Goal: Transaction & Acquisition: Purchase product/service

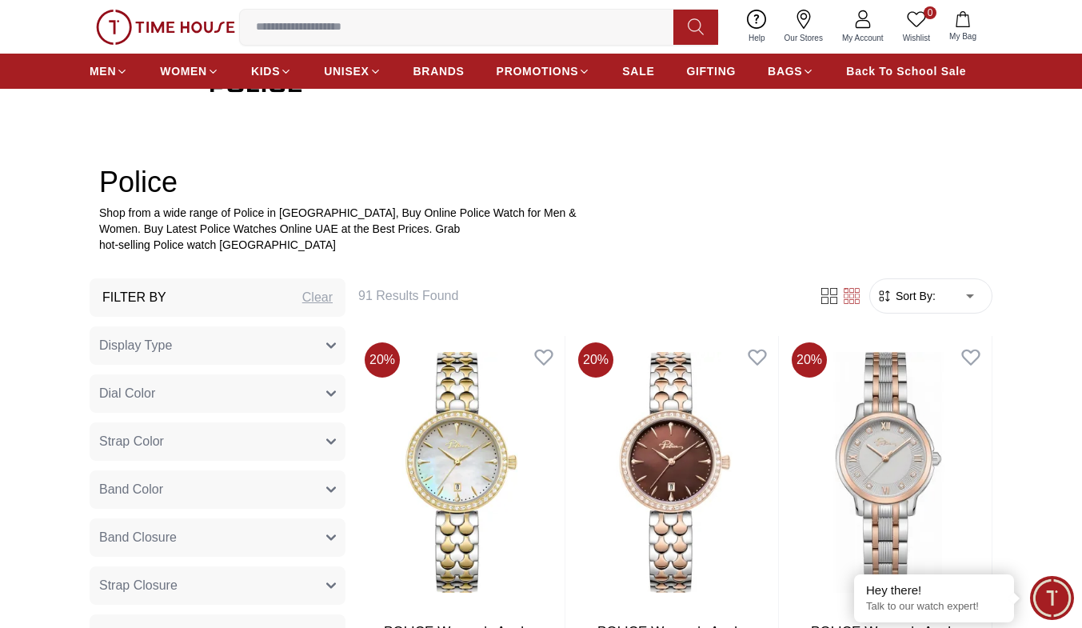
scroll to position [400, 0]
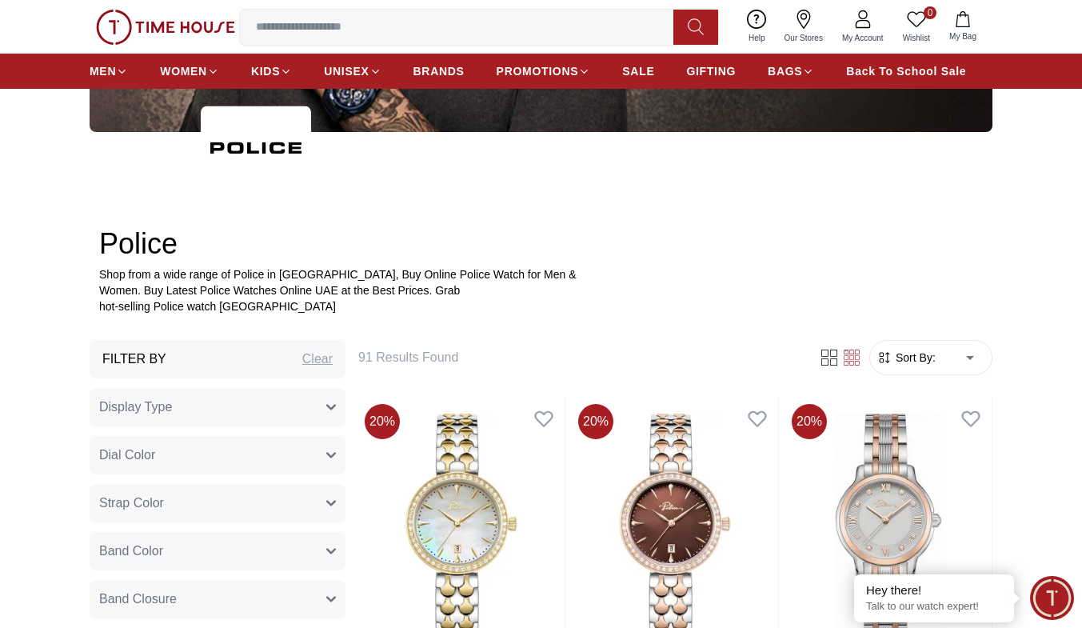
click at [473, 25] on input at bounding box center [463, 27] width 446 height 32
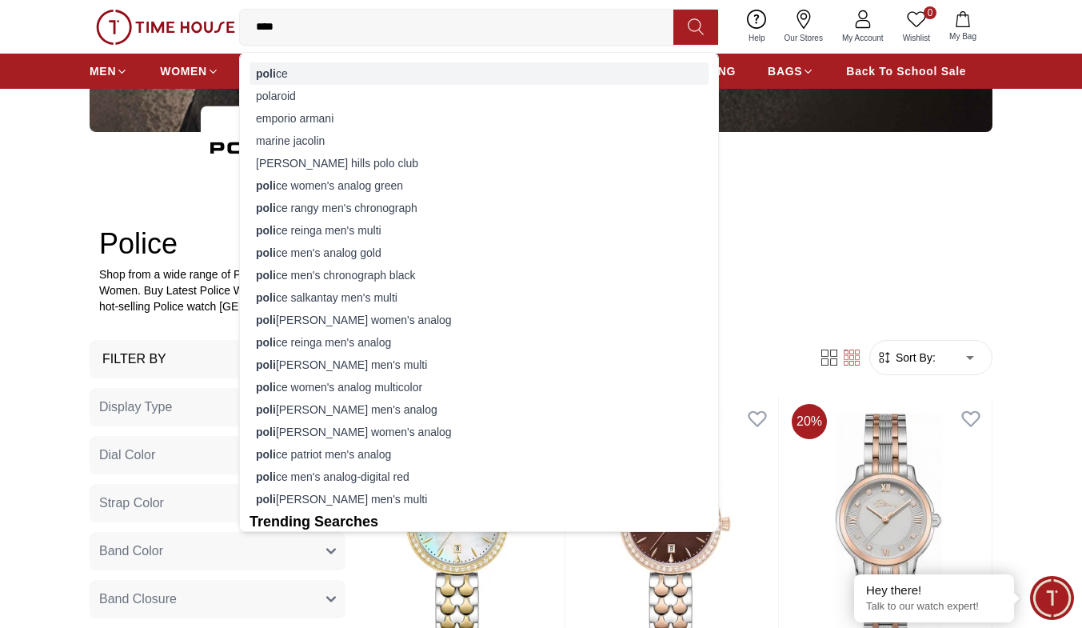
type input "****"
click at [354, 62] on div "[PERSON_NAME]" at bounding box center [479, 73] width 459 height 22
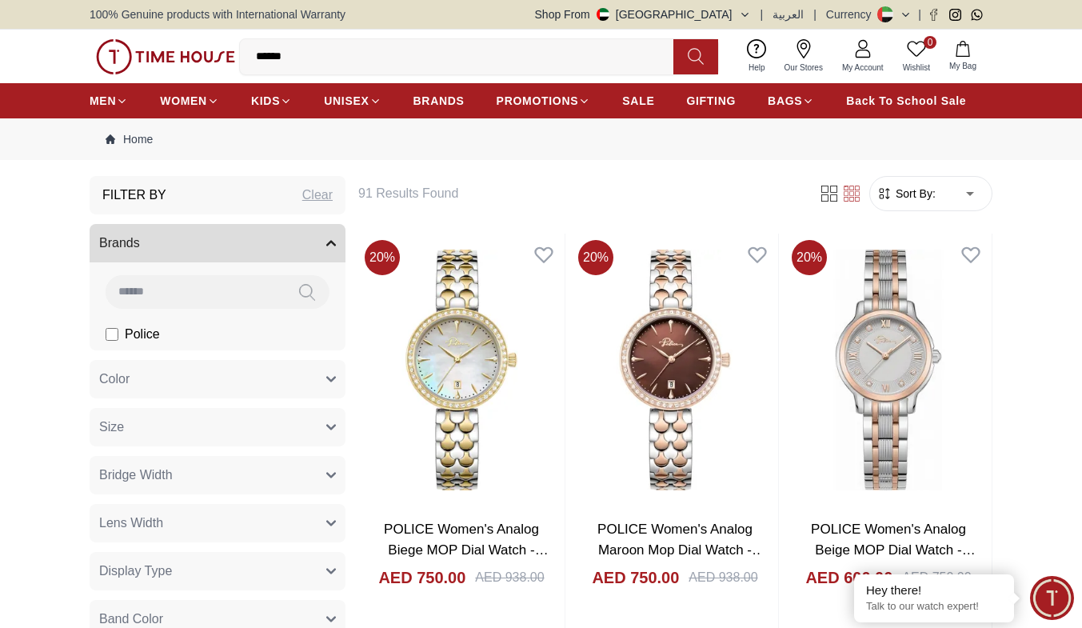
click at [930, 197] on span "Sort By:" at bounding box center [914, 194] width 43 height 16
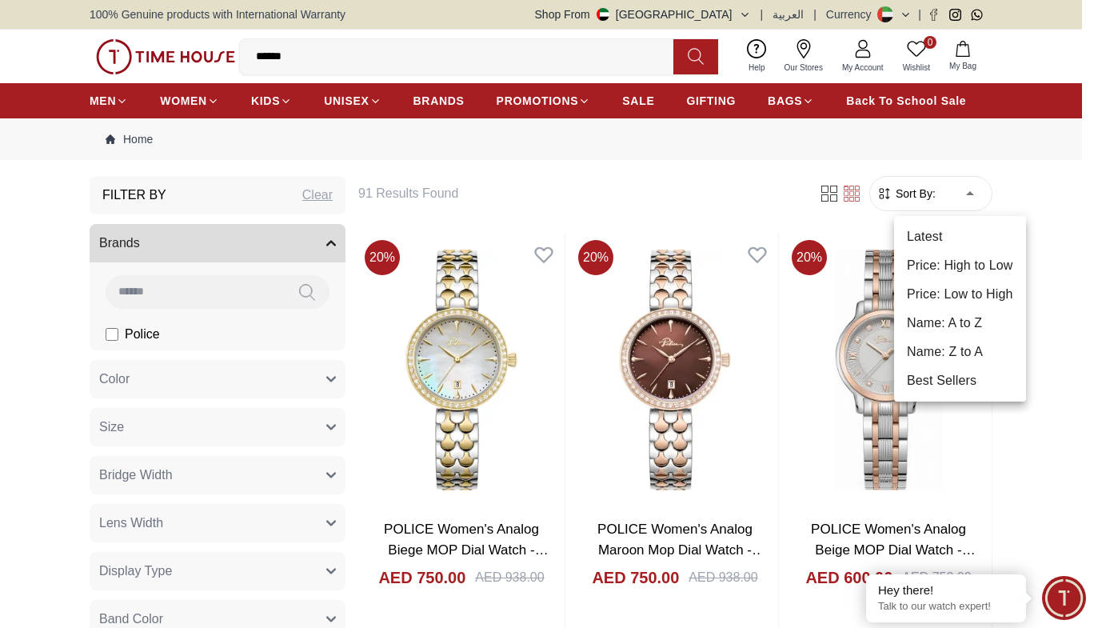
click at [836, 193] on div at bounding box center [547, 314] width 1094 height 628
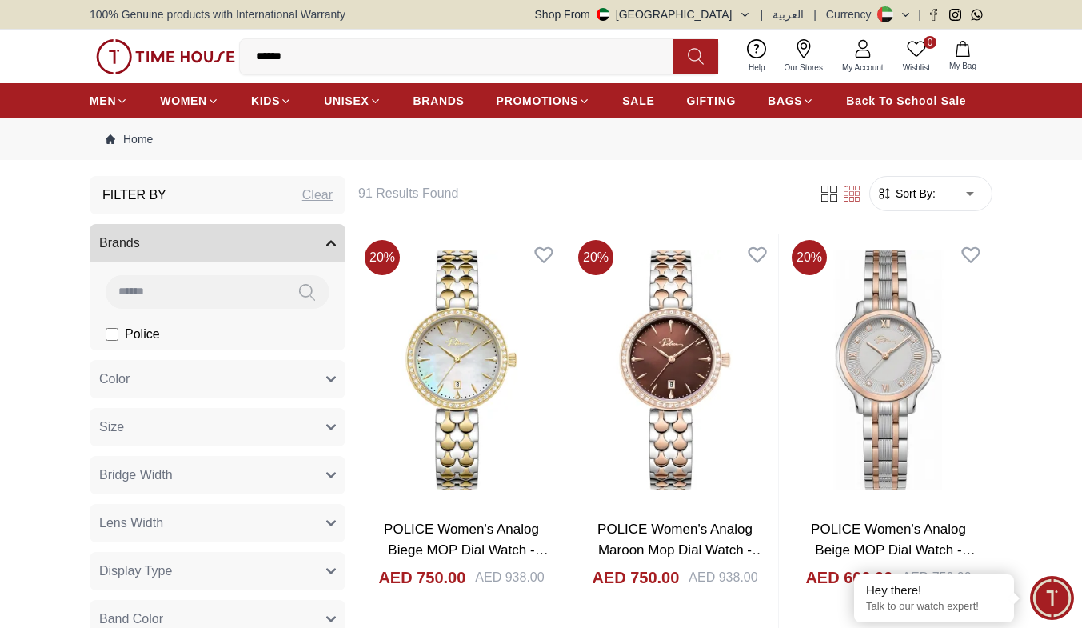
click at [851, 193] on icon at bounding box center [852, 194] width 16 height 16
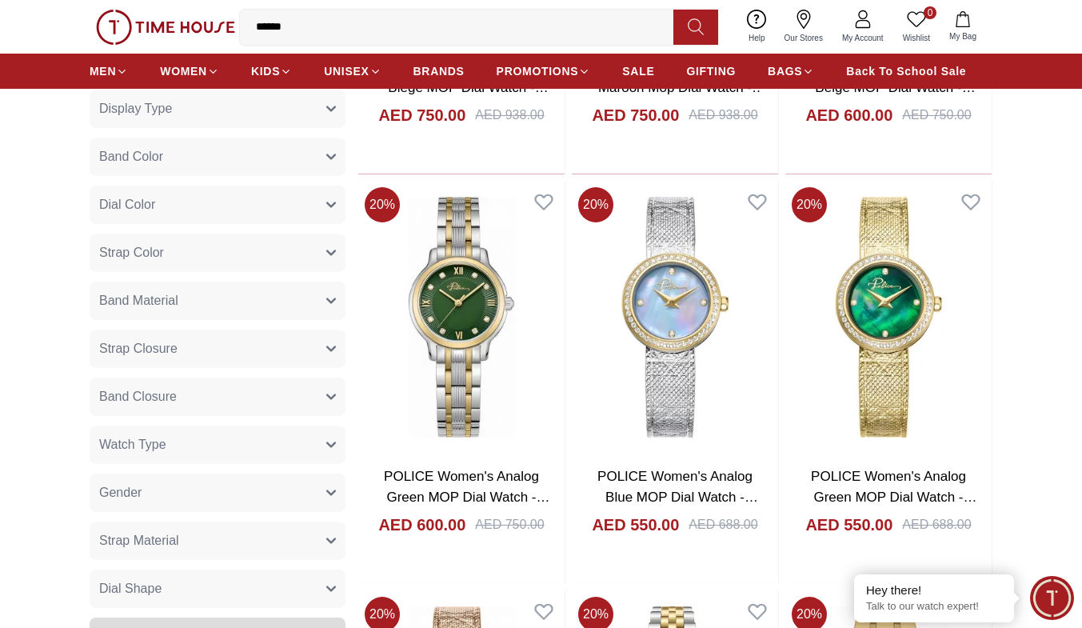
scroll to position [480, 0]
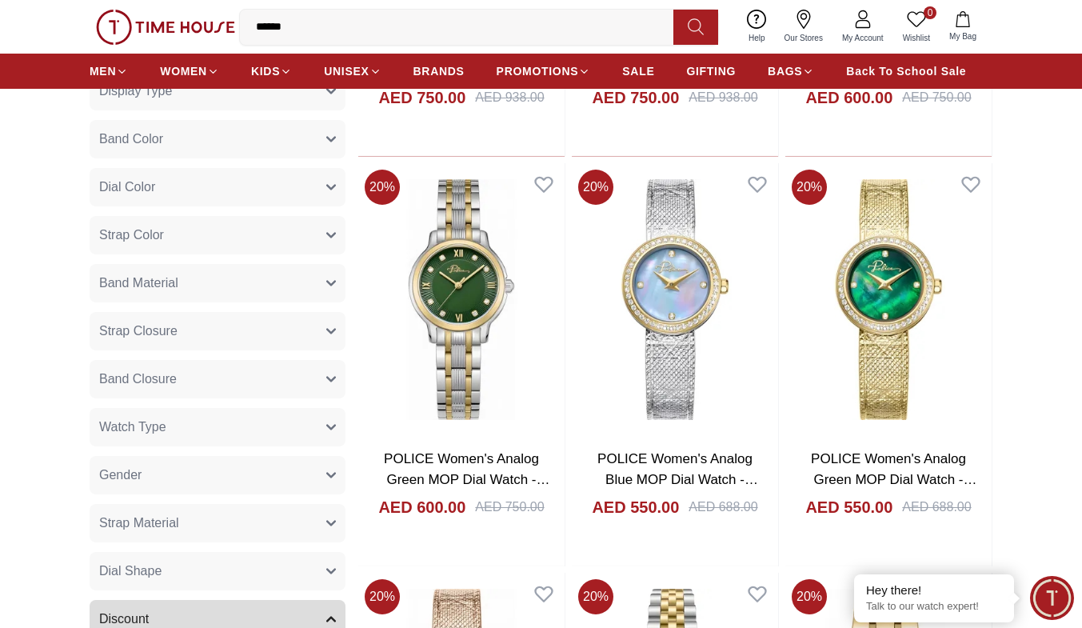
click at [325, 470] on button "Gender" at bounding box center [218, 475] width 256 height 38
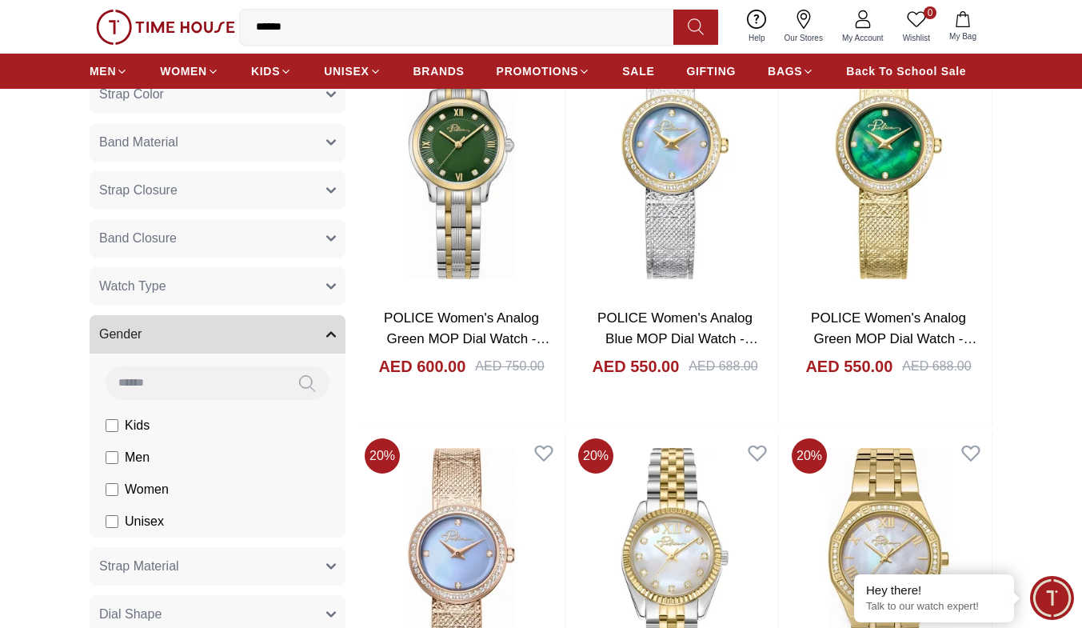
scroll to position [640, 0]
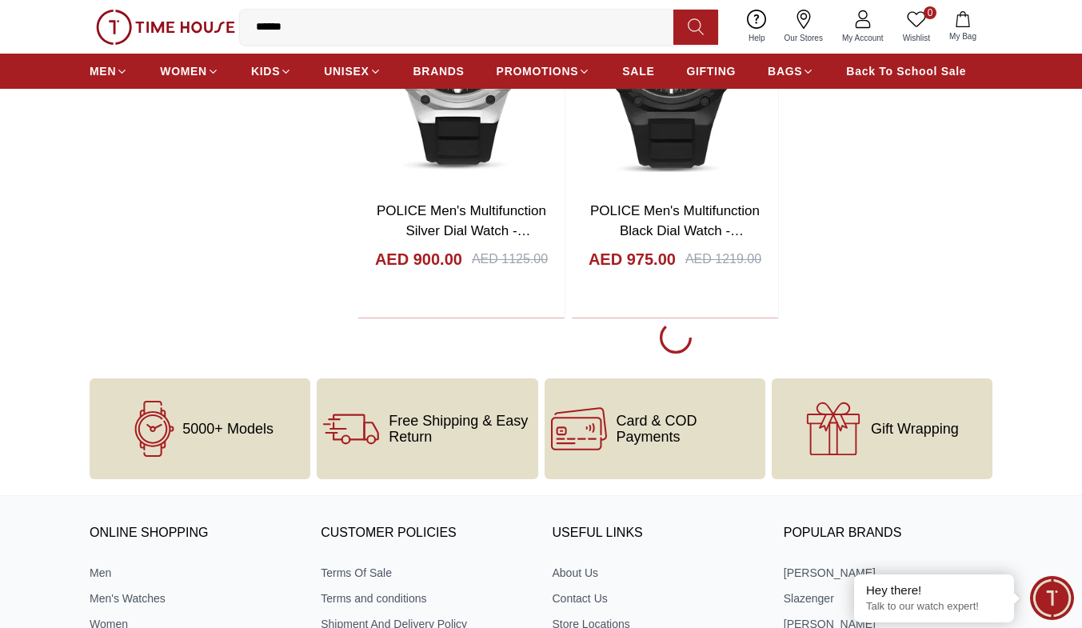
scroll to position [2800, 0]
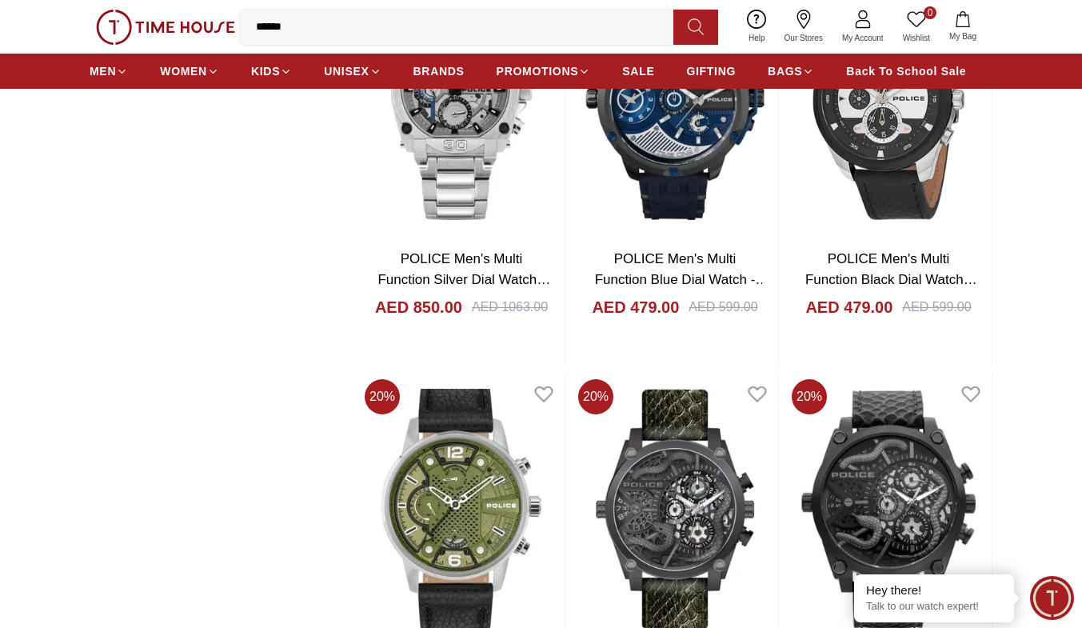
scroll to position [7280, 0]
